Goal: Task Accomplishment & Management: Complete application form

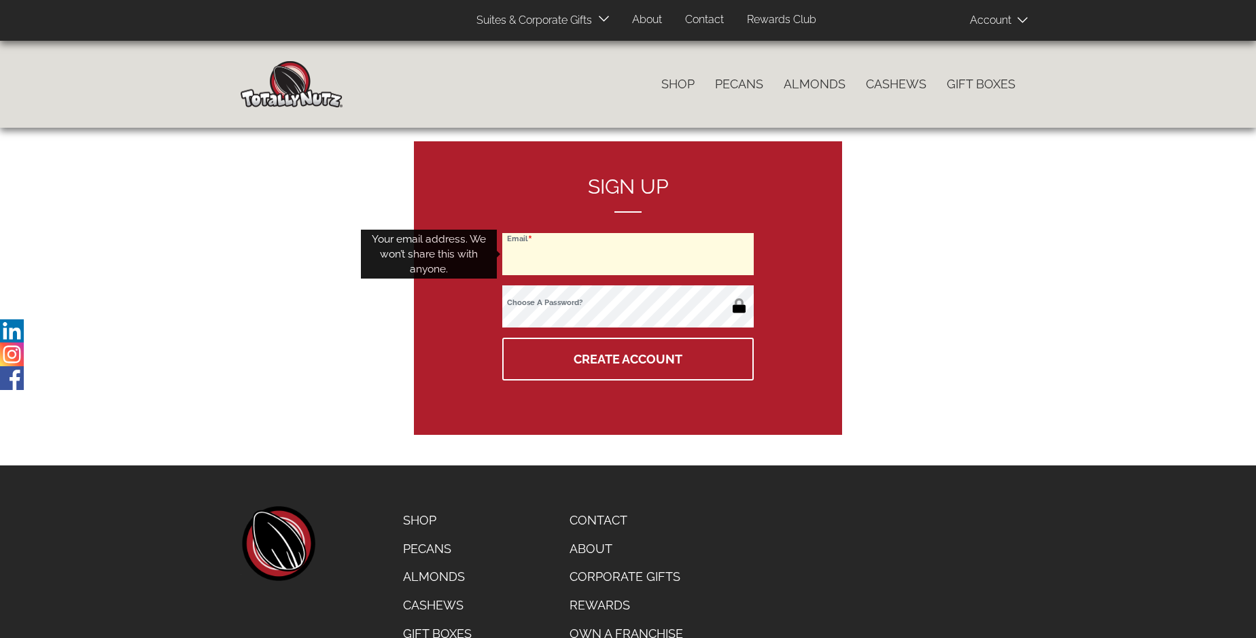
click at [628, 254] on input "Email" at bounding box center [627, 254] width 251 height 42
type input "[EMAIL_ADDRESS][DOMAIN_NAME]"
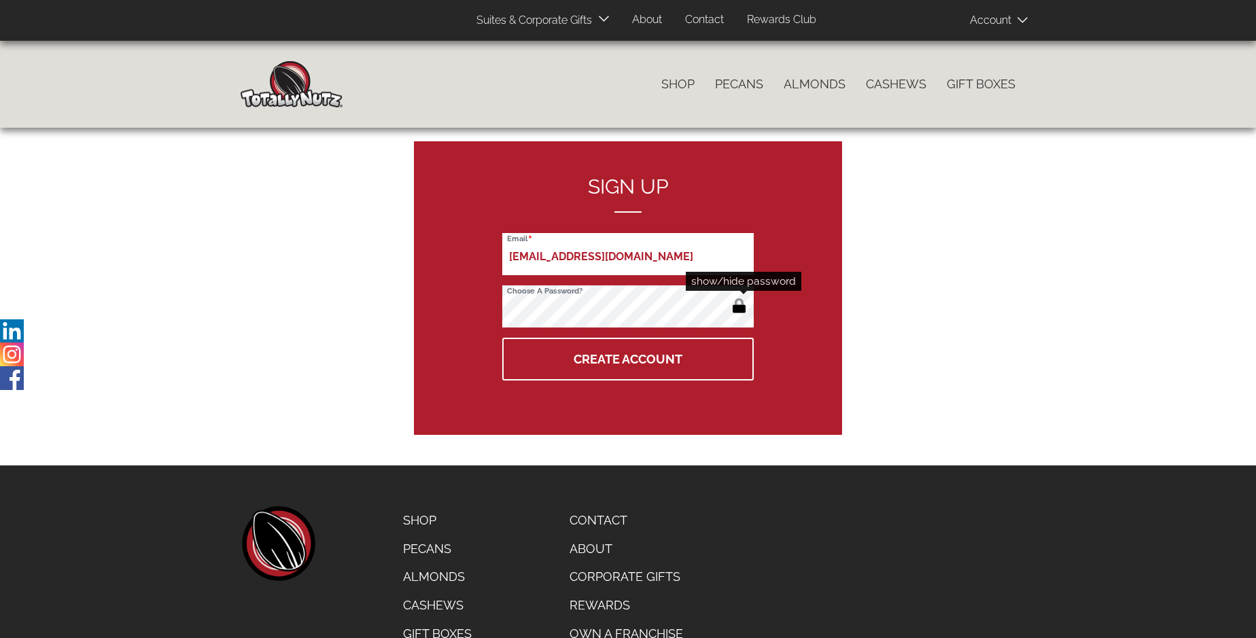
click at [739, 307] on button "button" at bounding box center [739, 307] width 22 height 22
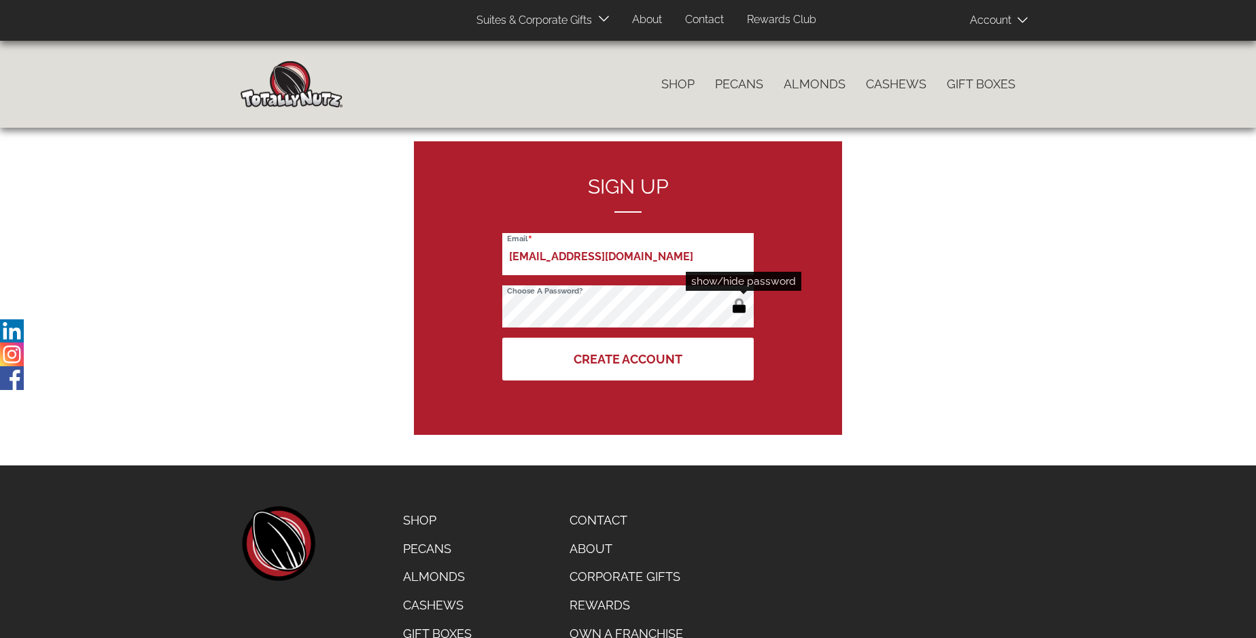
click at [628, 359] on button "Create Account" at bounding box center [627, 359] width 251 height 43
